Goal: Task Accomplishment & Management: Use online tool/utility

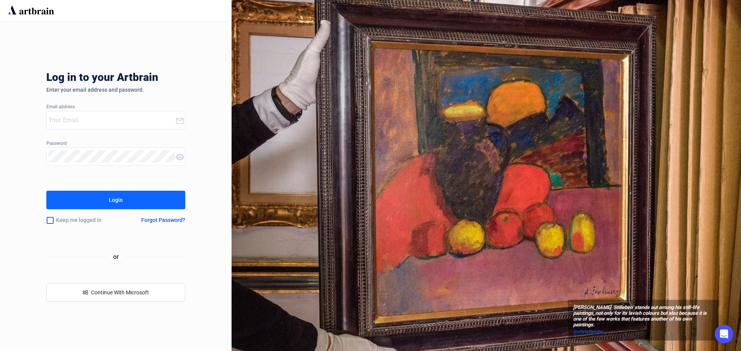
type input "[EMAIL_ADDRESS][DOMAIN_NAME]"
click at [93, 203] on button "Login" at bounding box center [115, 200] width 139 height 19
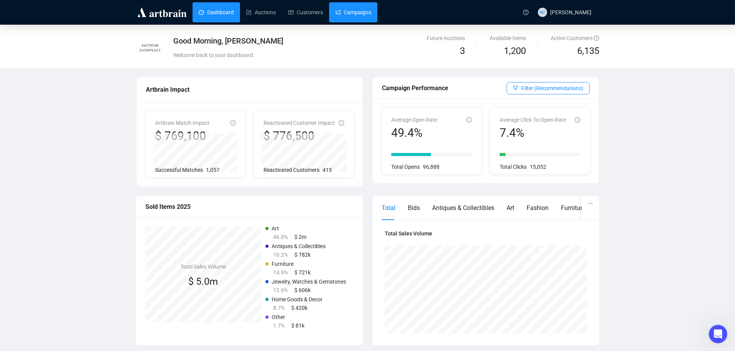
click at [356, 10] on link "Campaigns" at bounding box center [353, 12] width 36 height 20
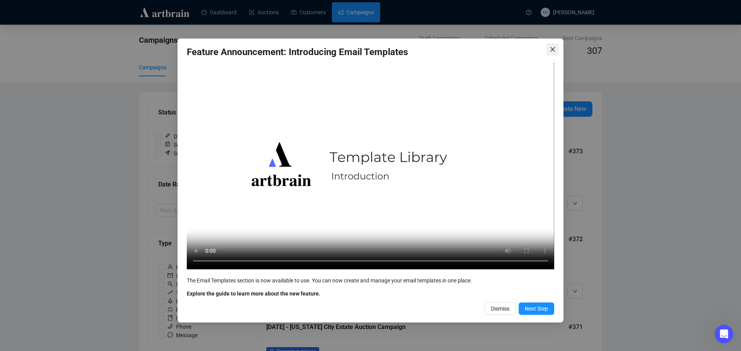
click at [549, 47] on span "Close" at bounding box center [552, 49] width 12 height 6
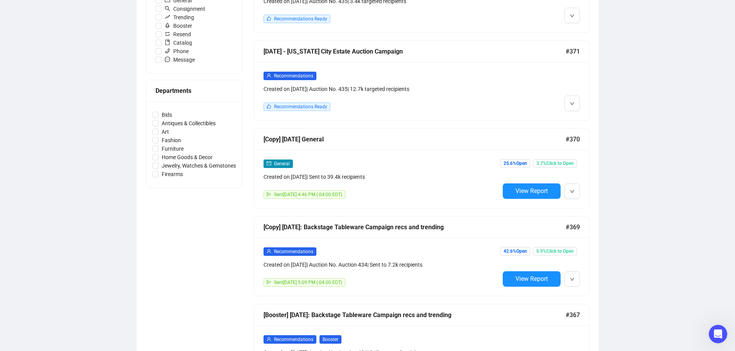
scroll to position [270, 0]
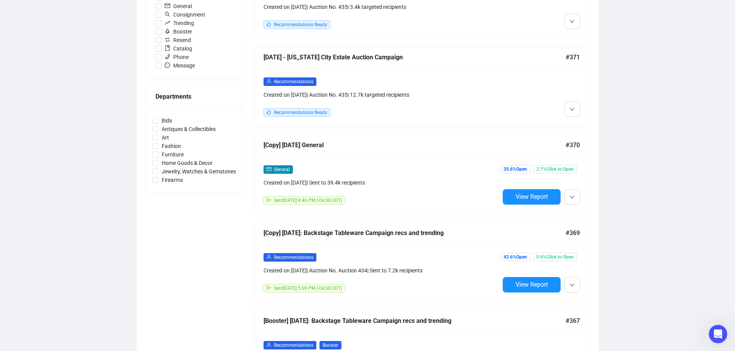
click at [415, 169] on div "General" at bounding box center [382, 169] width 236 height 9
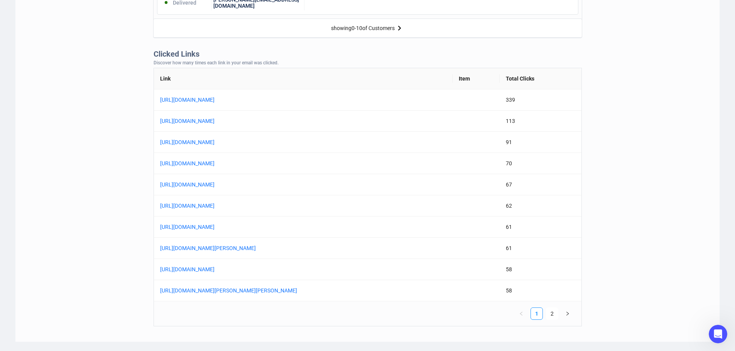
scroll to position [579, 0]
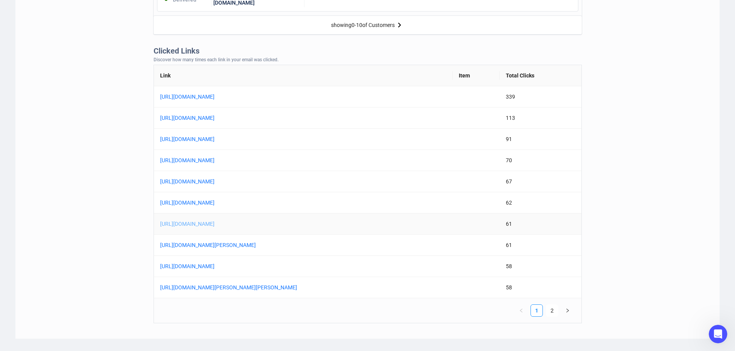
click at [333, 225] on link "[URL][DOMAIN_NAME]" at bounding box center [256, 224] width 193 height 8
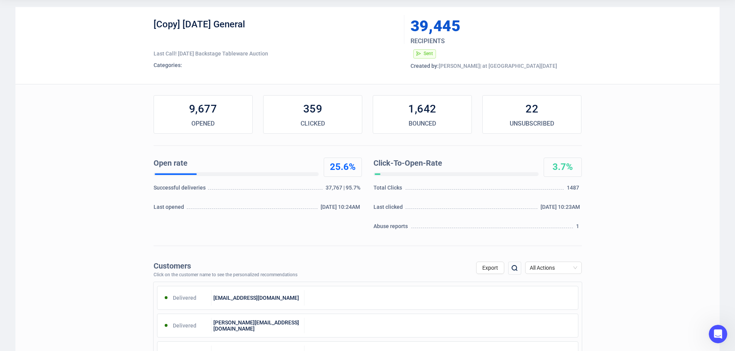
scroll to position [0, 0]
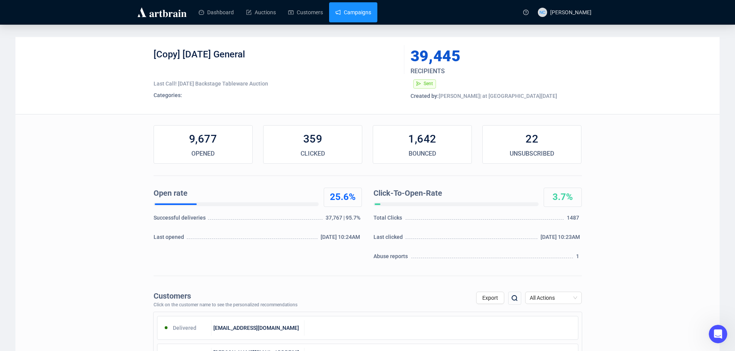
click at [353, 10] on link "Campaigns" at bounding box center [353, 12] width 36 height 20
